Goal: Use online tool/utility: Utilize a website feature to perform a specific function

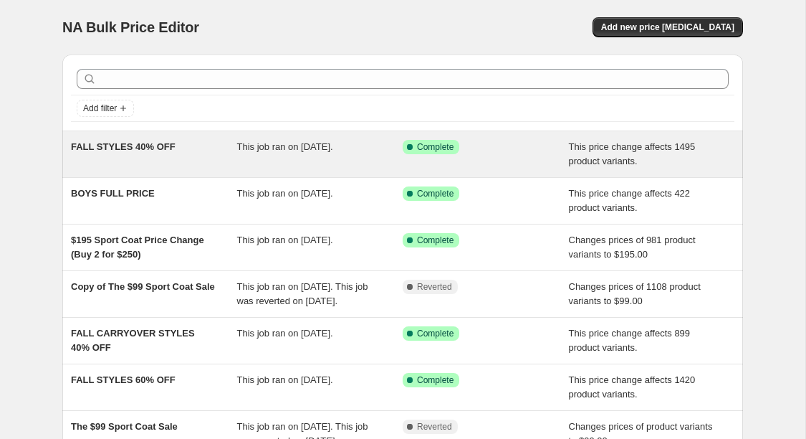
click at [289, 152] on div "This job ran on [DATE]." at bounding box center [320, 154] width 166 height 29
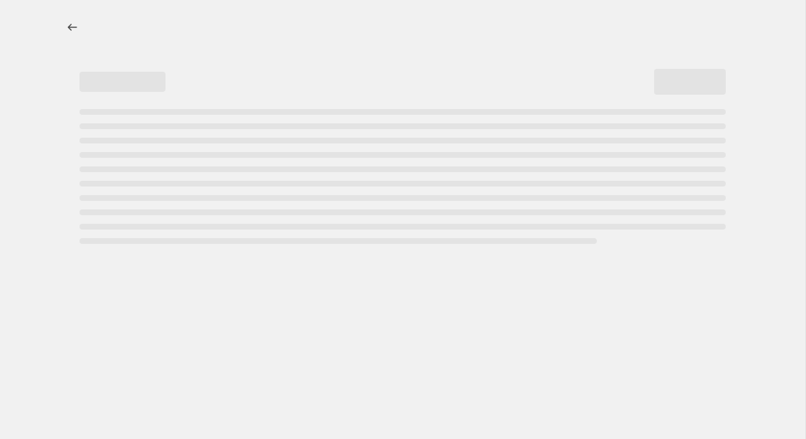
select select "pcap"
select select "no_change"
select select "tag"
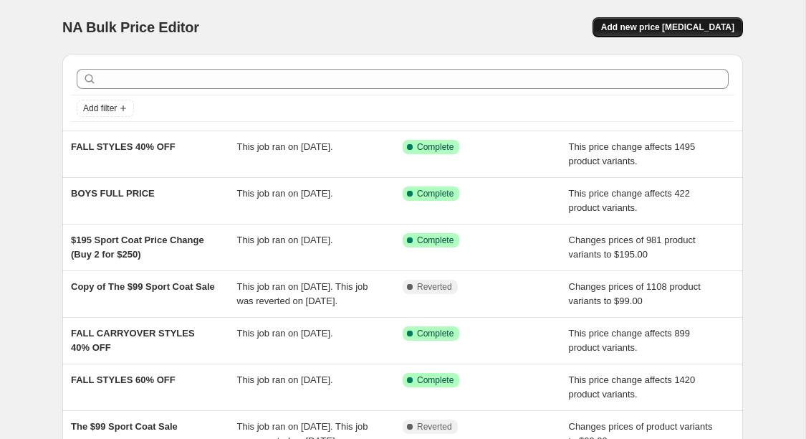
click at [674, 35] on button "Add new price [MEDICAL_DATA]" at bounding box center [668, 27] width 151 height 20
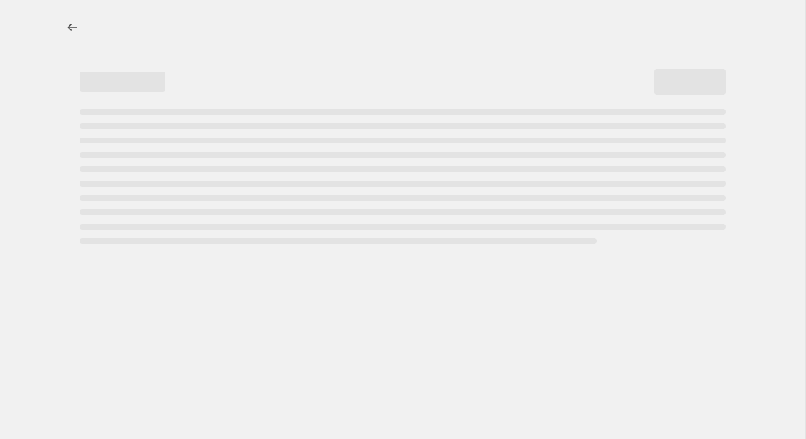
select select "percentage"
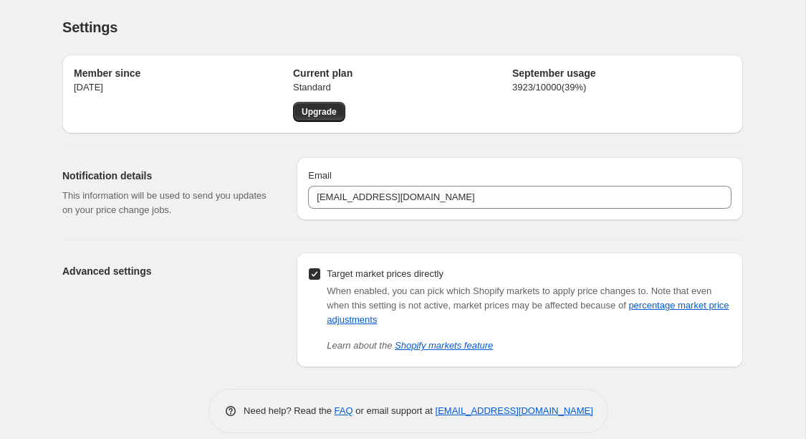
scroll to position [16, 0]
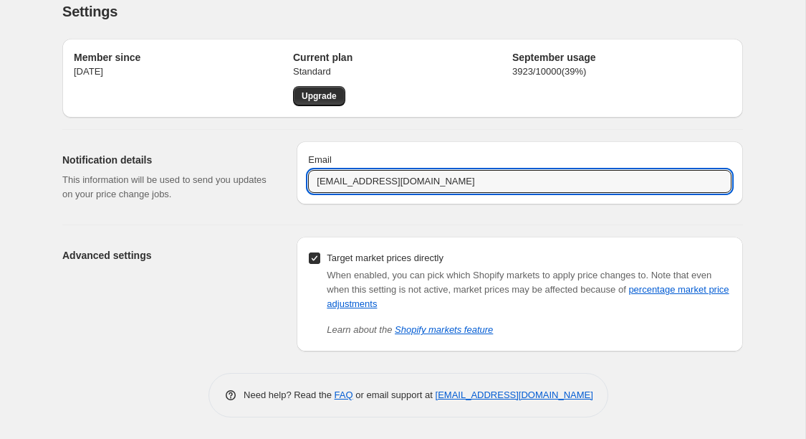
drag, startPoint x: 340, startPoint y: 181, endPoint x: 281, endPoint y: 181, distance: 59.5
click at [281, 181] on div "Notification details This information will be used to send you updates on your …" at bounding box center [397, 171] width 692 height 83
type input "[EMAIL_ADDRESS][DOMAIN_NAME]"
